Goal: Task Accomplishment & Management: Complete application form

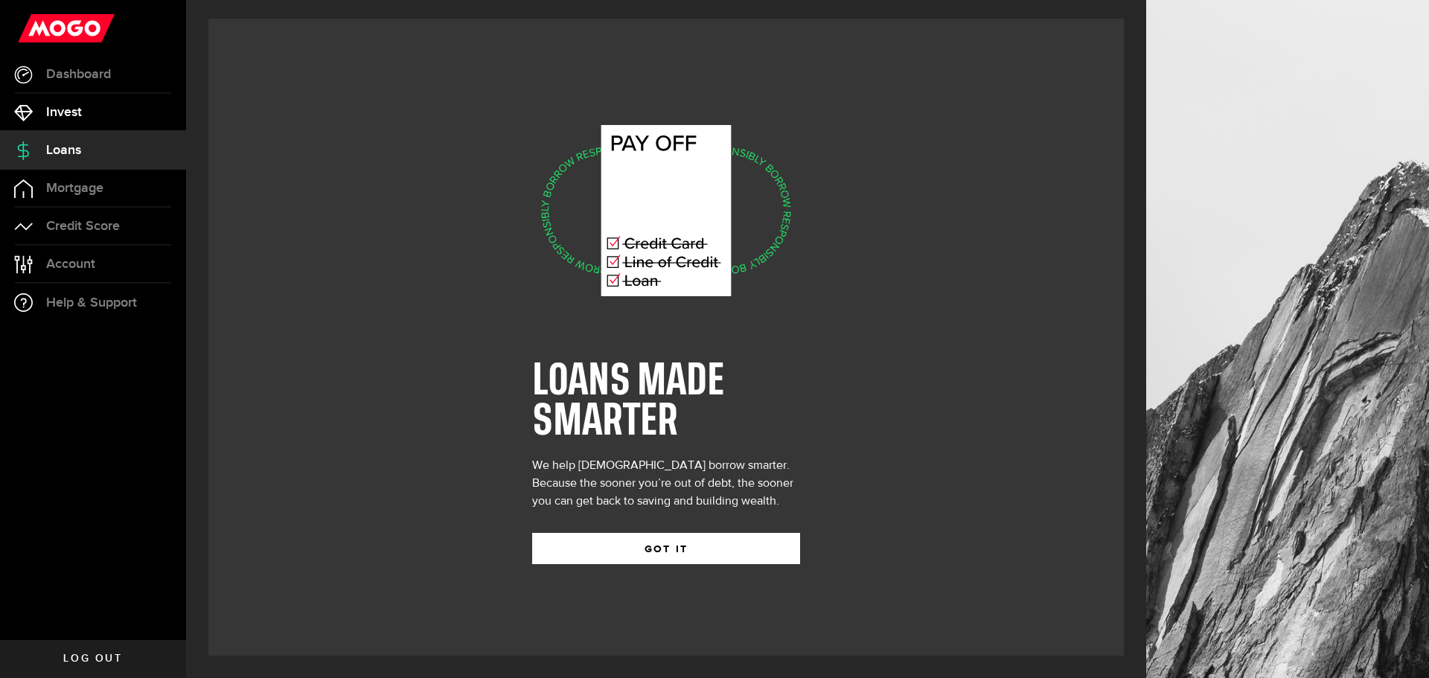
click at [57, 114] on span "Invest" at bounding box center [64, 112] width 36 height 13
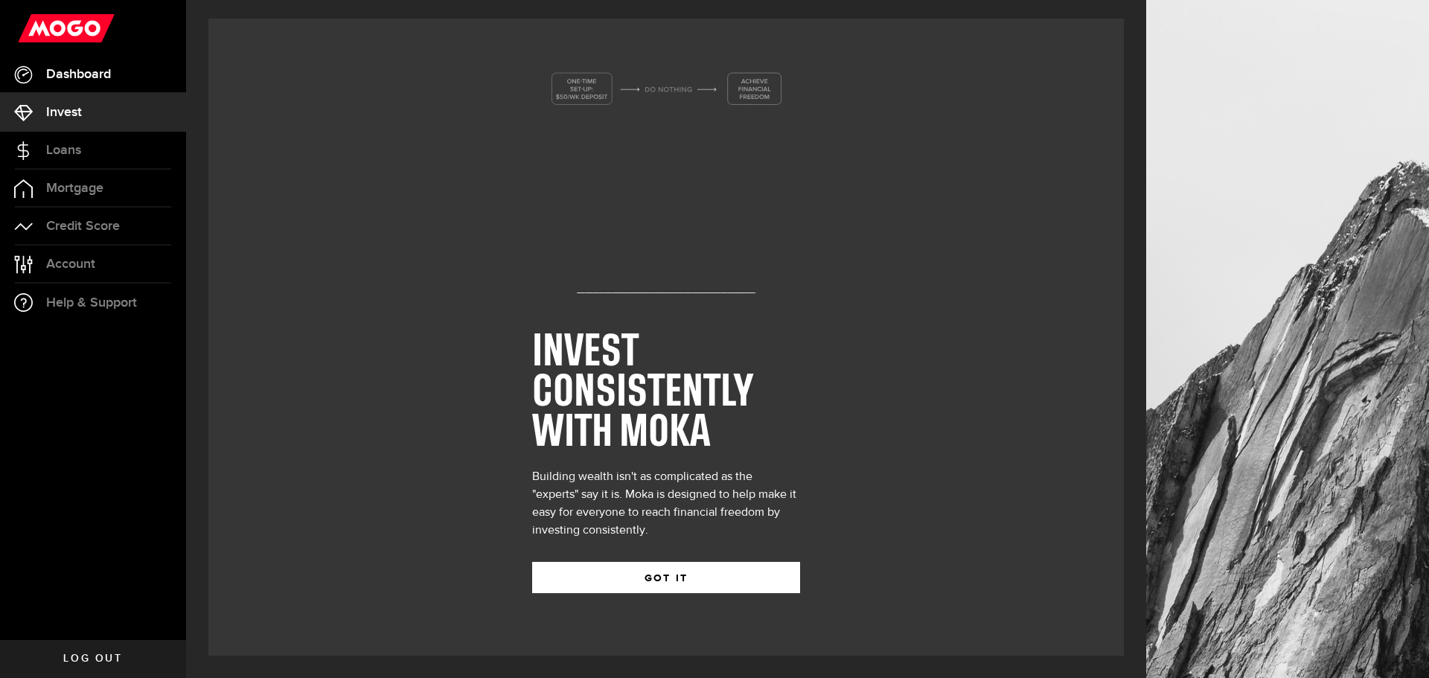
click at [74, 69] on span "Dashboard" at bounding box center [78, 74] width 65 height 13
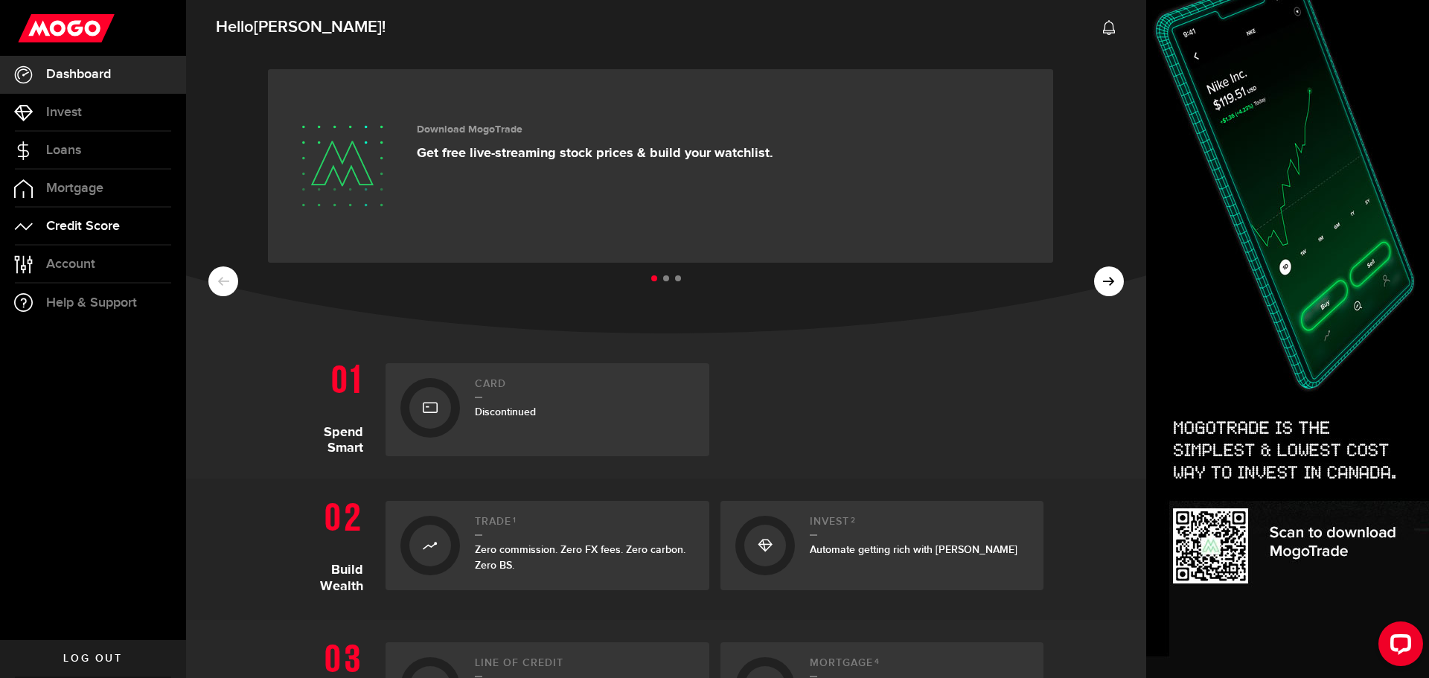
click at [54, 220] on span "Credit Score" at bounding box center [83, 226] width 74 height 13
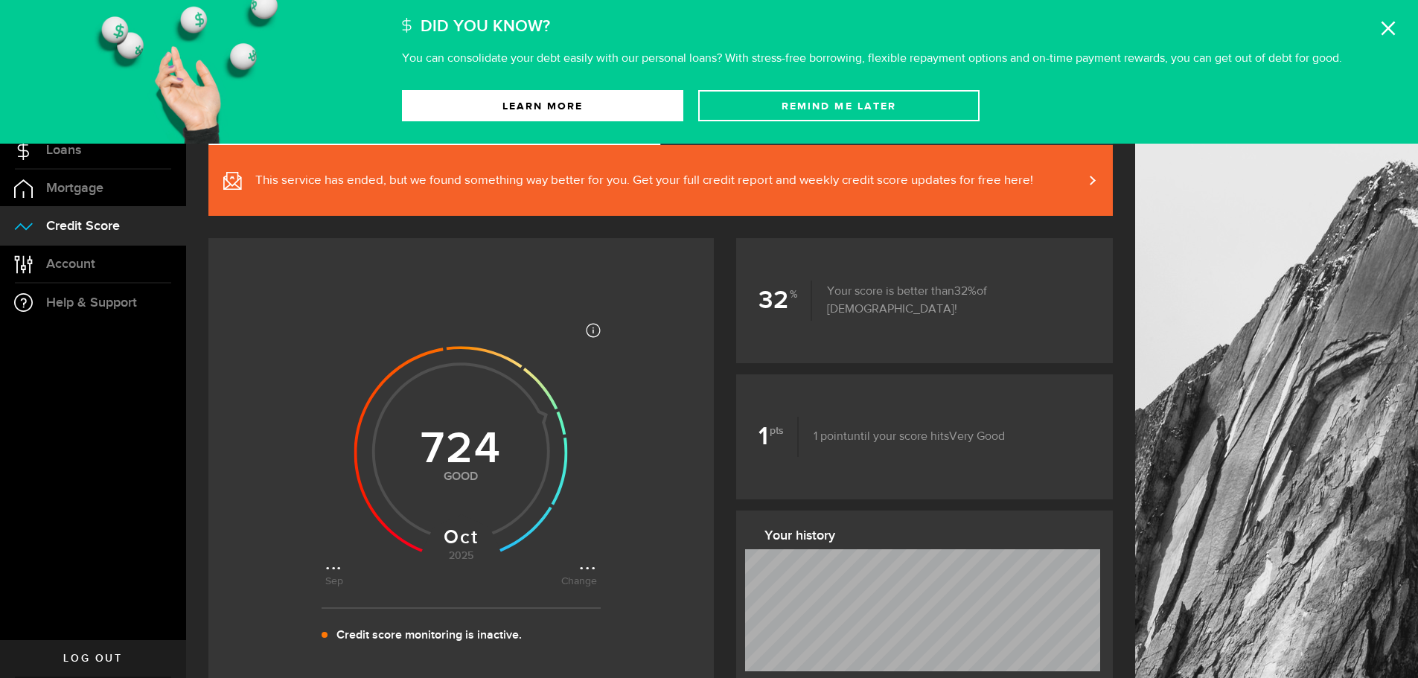
click at [1385, 27] on icon at bounding box center [1387, 28] width 15 height 15
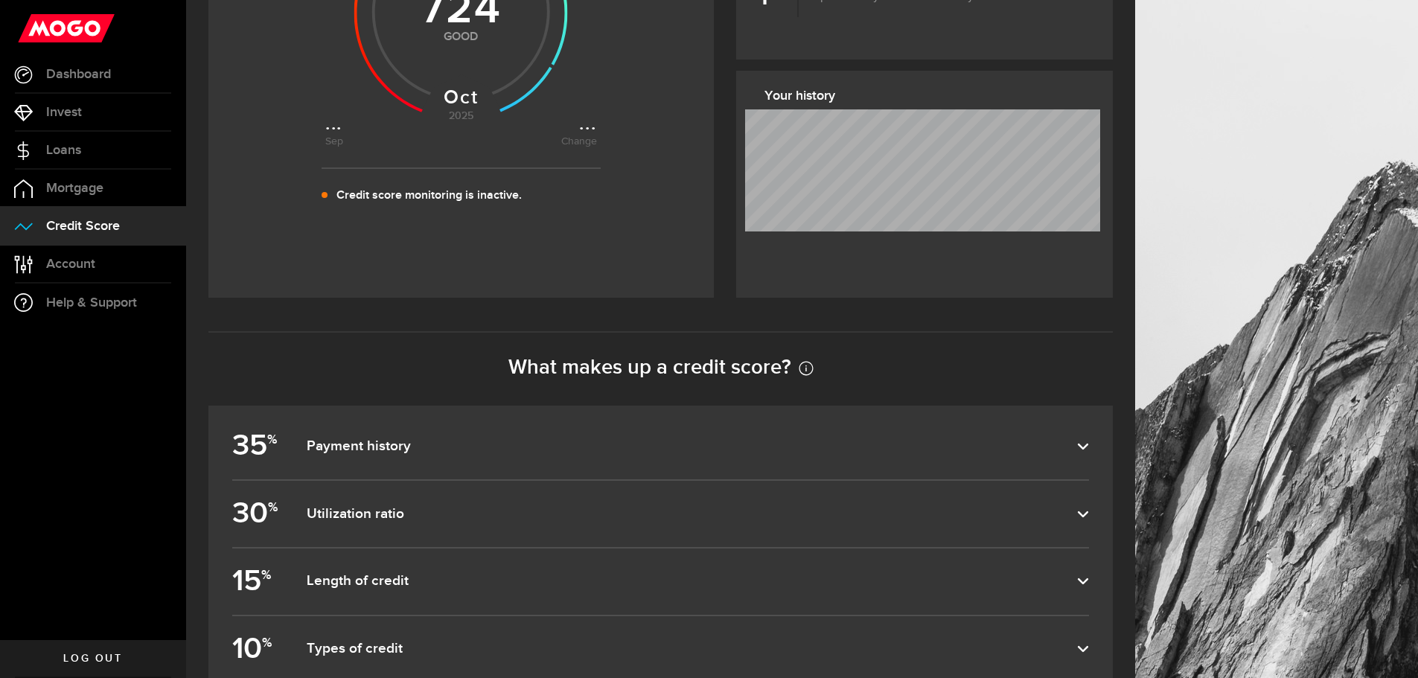
scroll to position [525, 0]
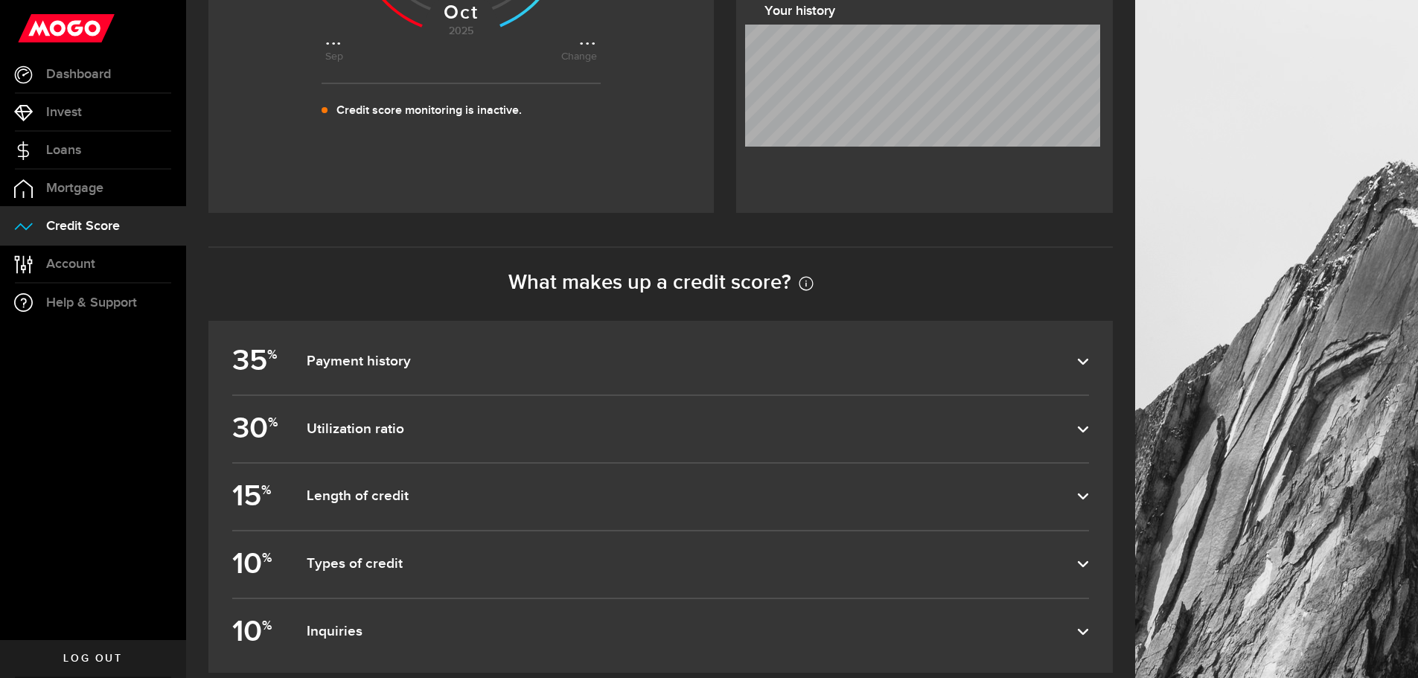
click at [1003, 348] on label "35 % Payment history" at bounding box center [660, 361] width 857 height 66
click at [0, 0] on input "35 % Payment history" at bounding box center [0, 0] width 0 height 0
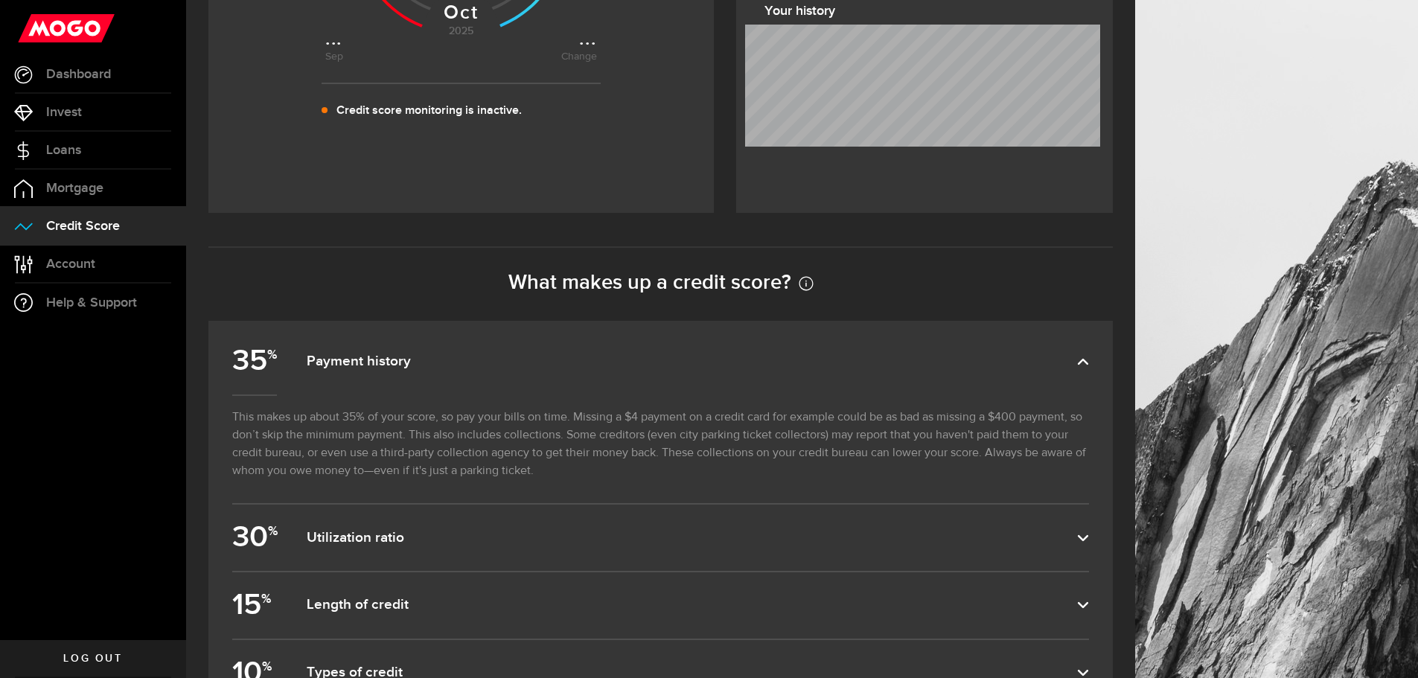
click at [1006, 540] on dfn "Utilization ratio" at bounding box center [692, 538] width 770 height 18
click at [0, 0] on input "30 % Utilization ratio" at bounding box center [0, 0] width 0 height 0
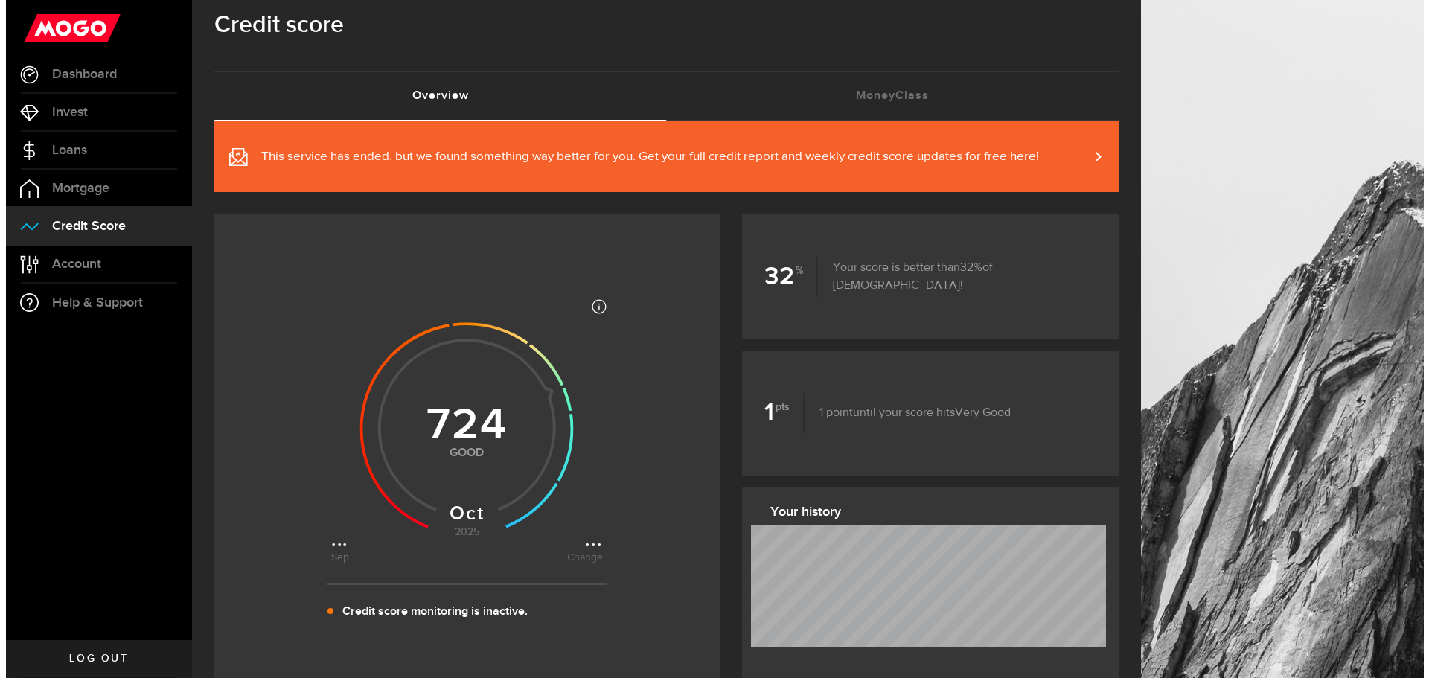
scroll to position [0, 0]
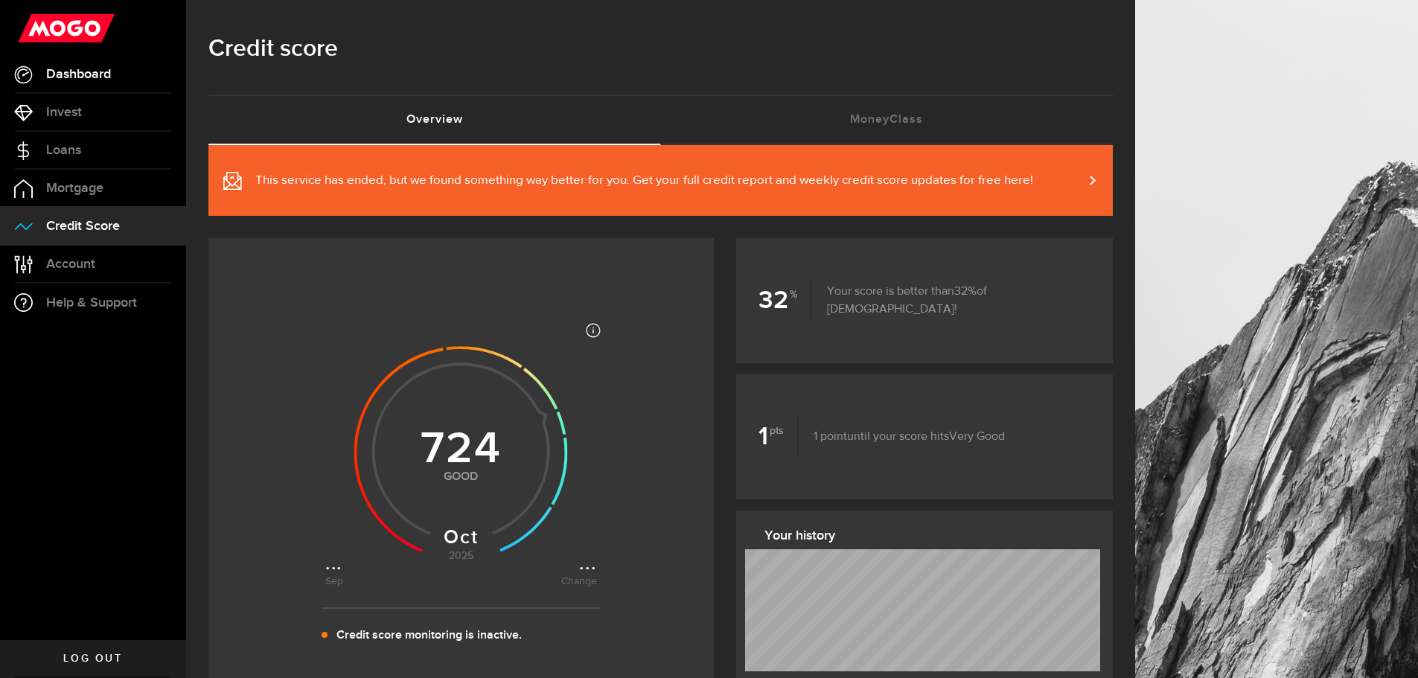
click at [74, 78] on span "Dashboard" at bounding box center [78, 74] width 65 height 13
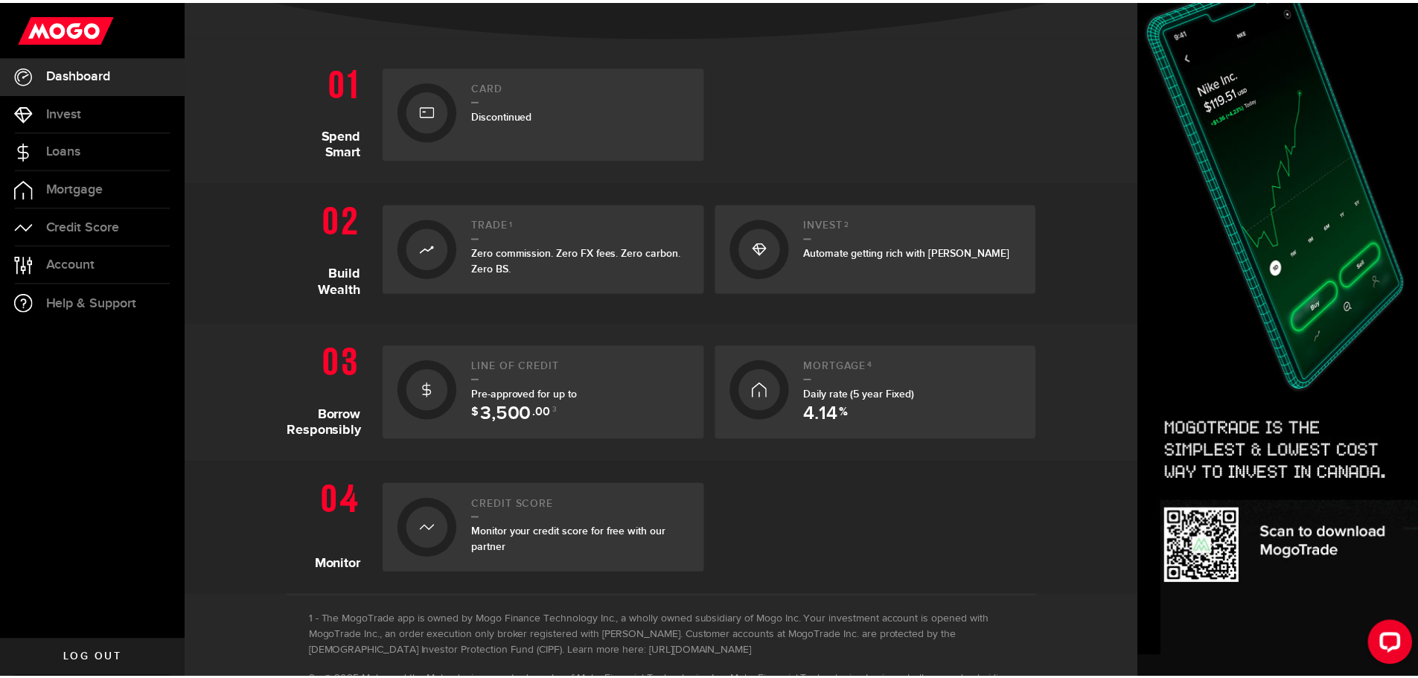
scroll to position [358, 0]
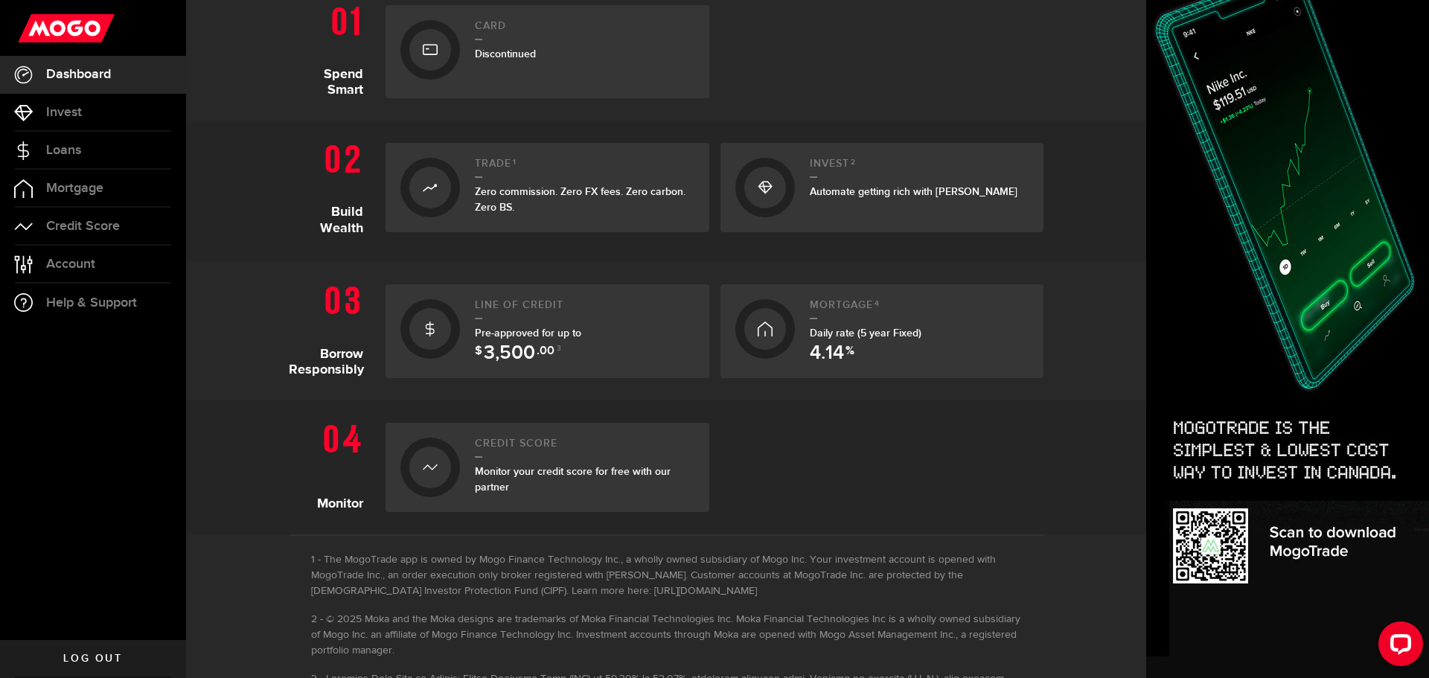
click at [521, 336] on span "Pre-approved for up to $ 3,500 .00 3" at bounding box center [528, 341] width 106 height 28
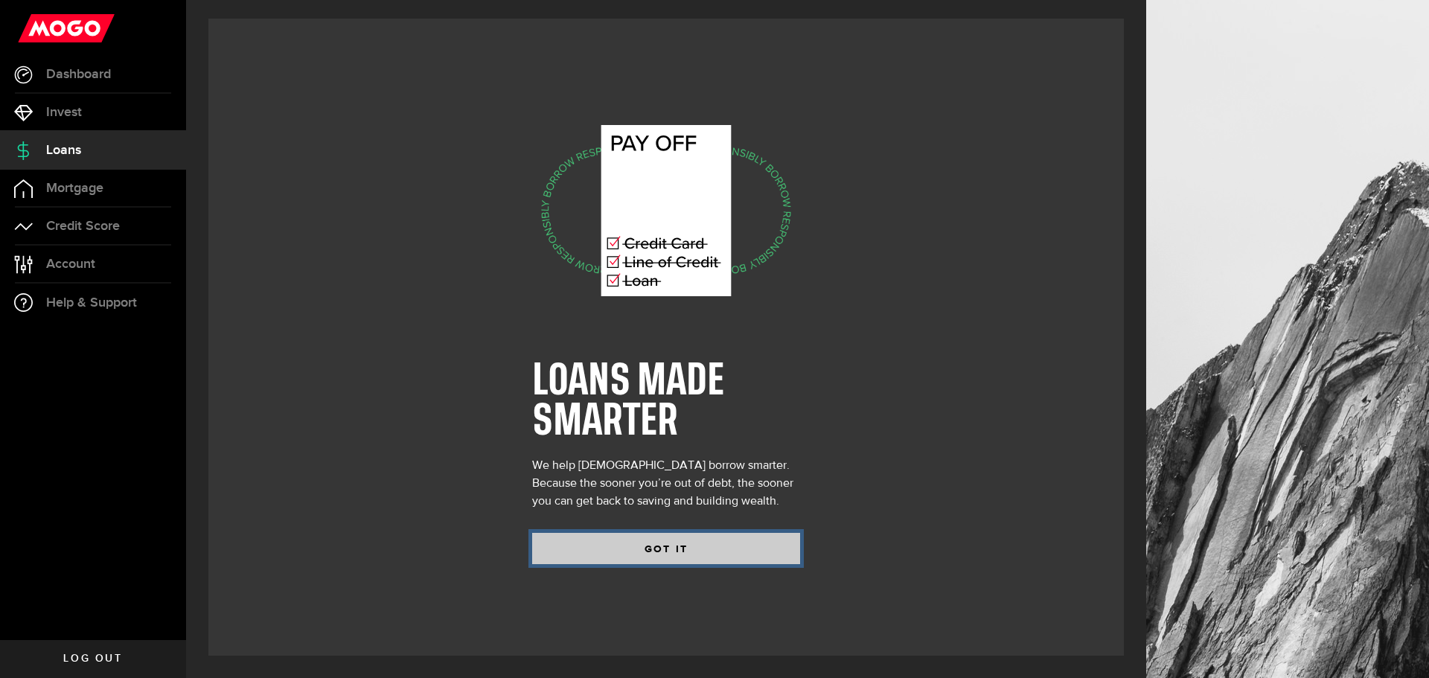
click at [700, 544] on button "GOT IT" at bounding box center [666, 548] width 268 height 31
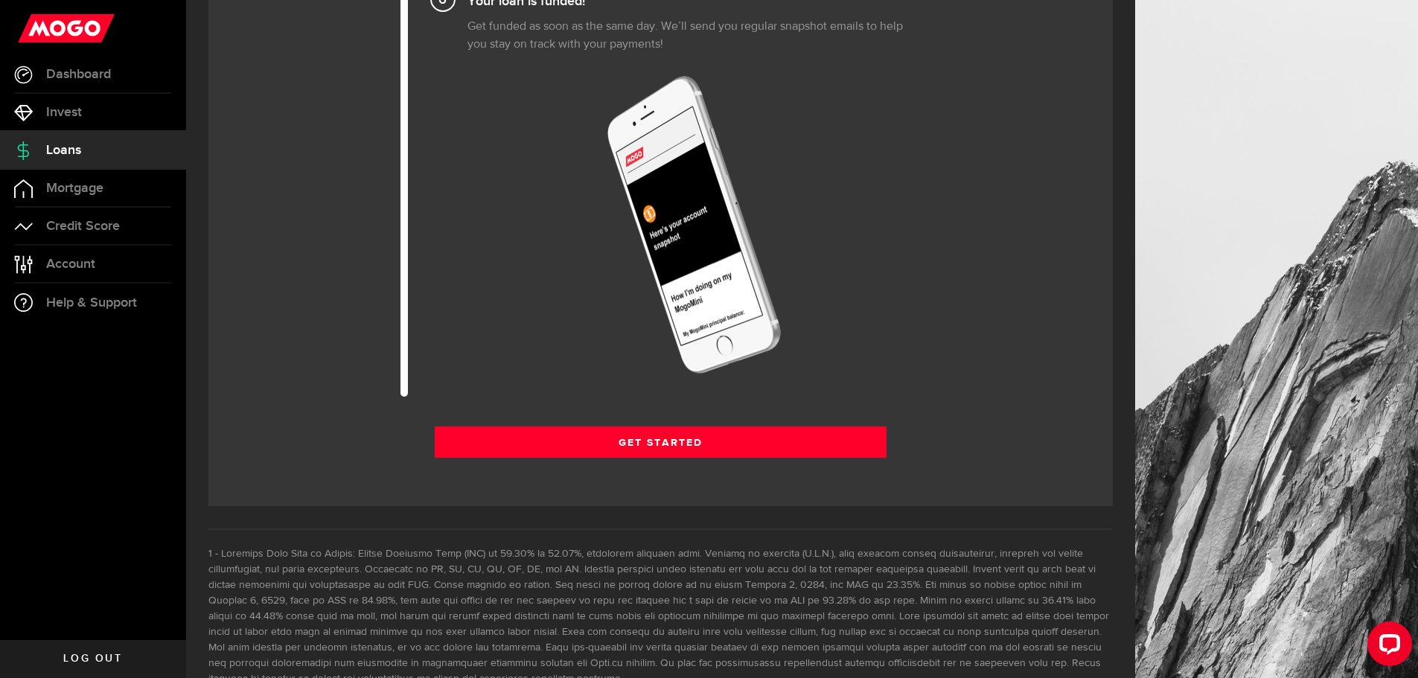
scroll to position [1833, 0]
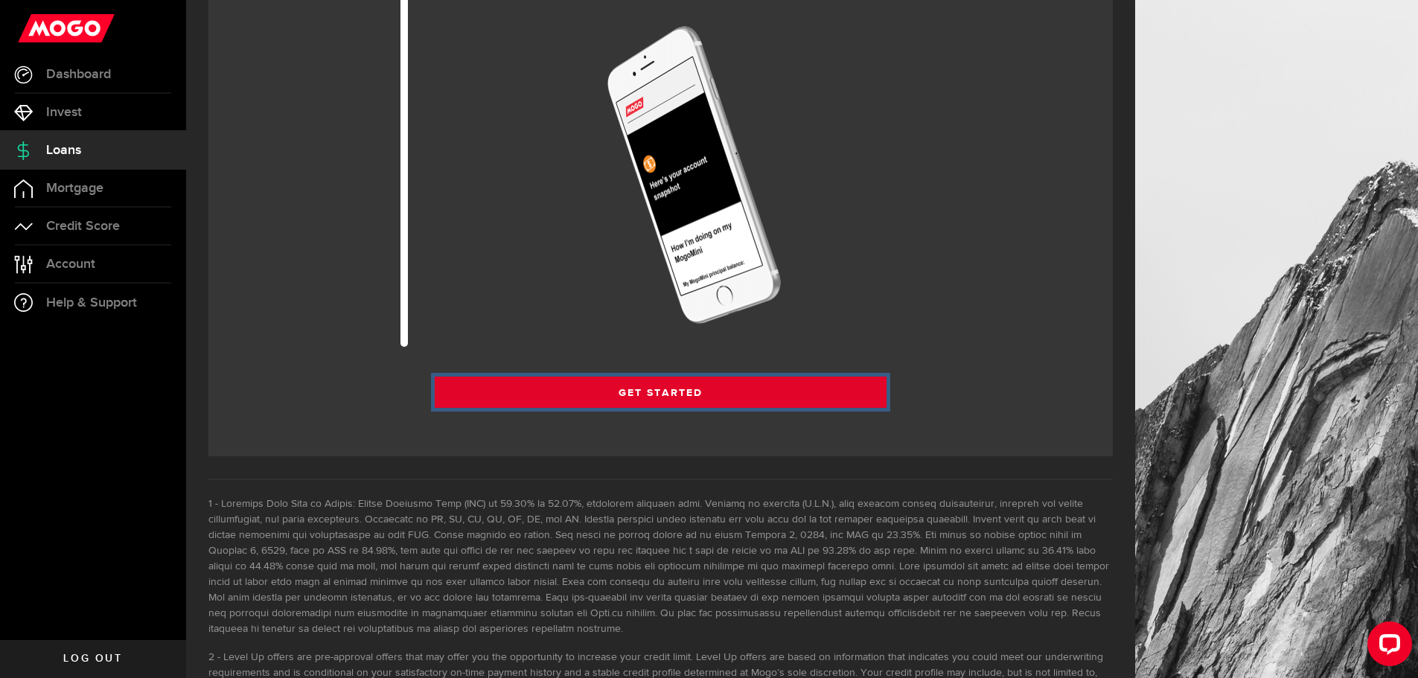
click at [781, 389] on link "Get Started" at bounding box center [661, 392] width 452 height 31
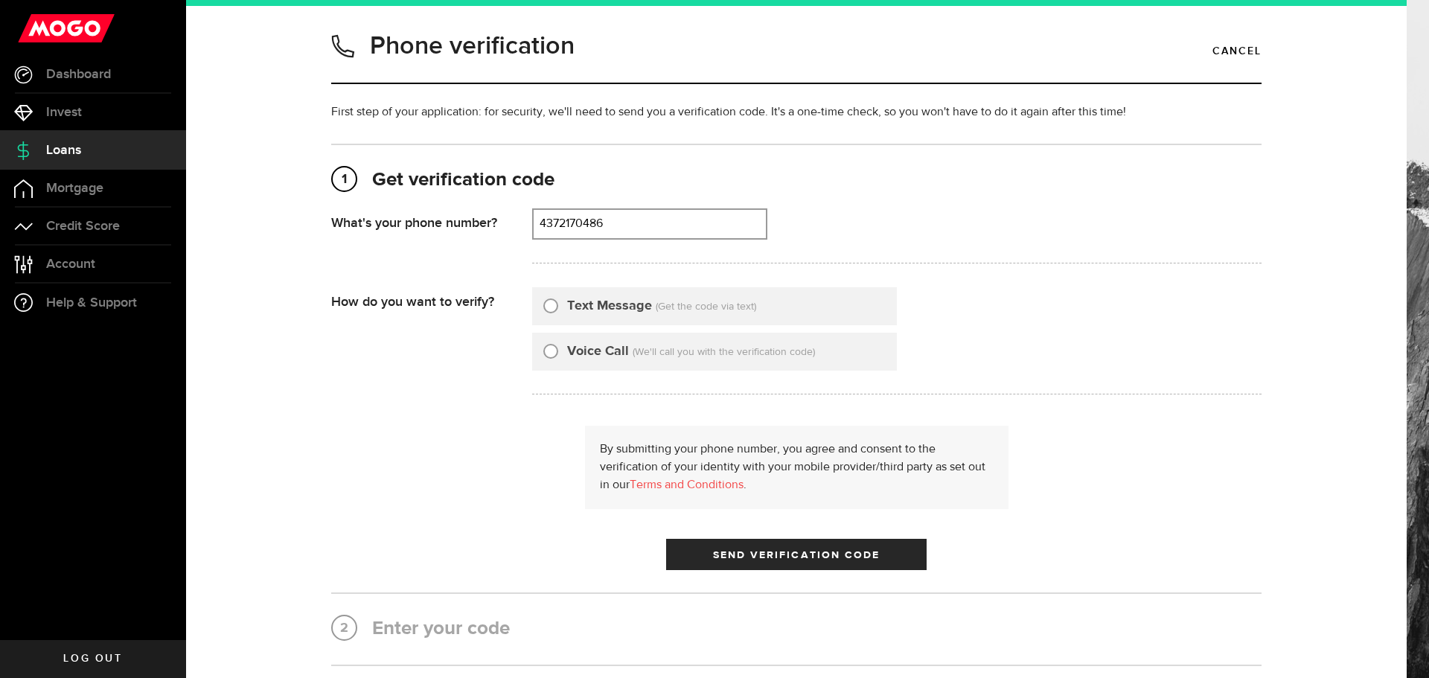
type input "4372170486"
